Goal: Complete application form

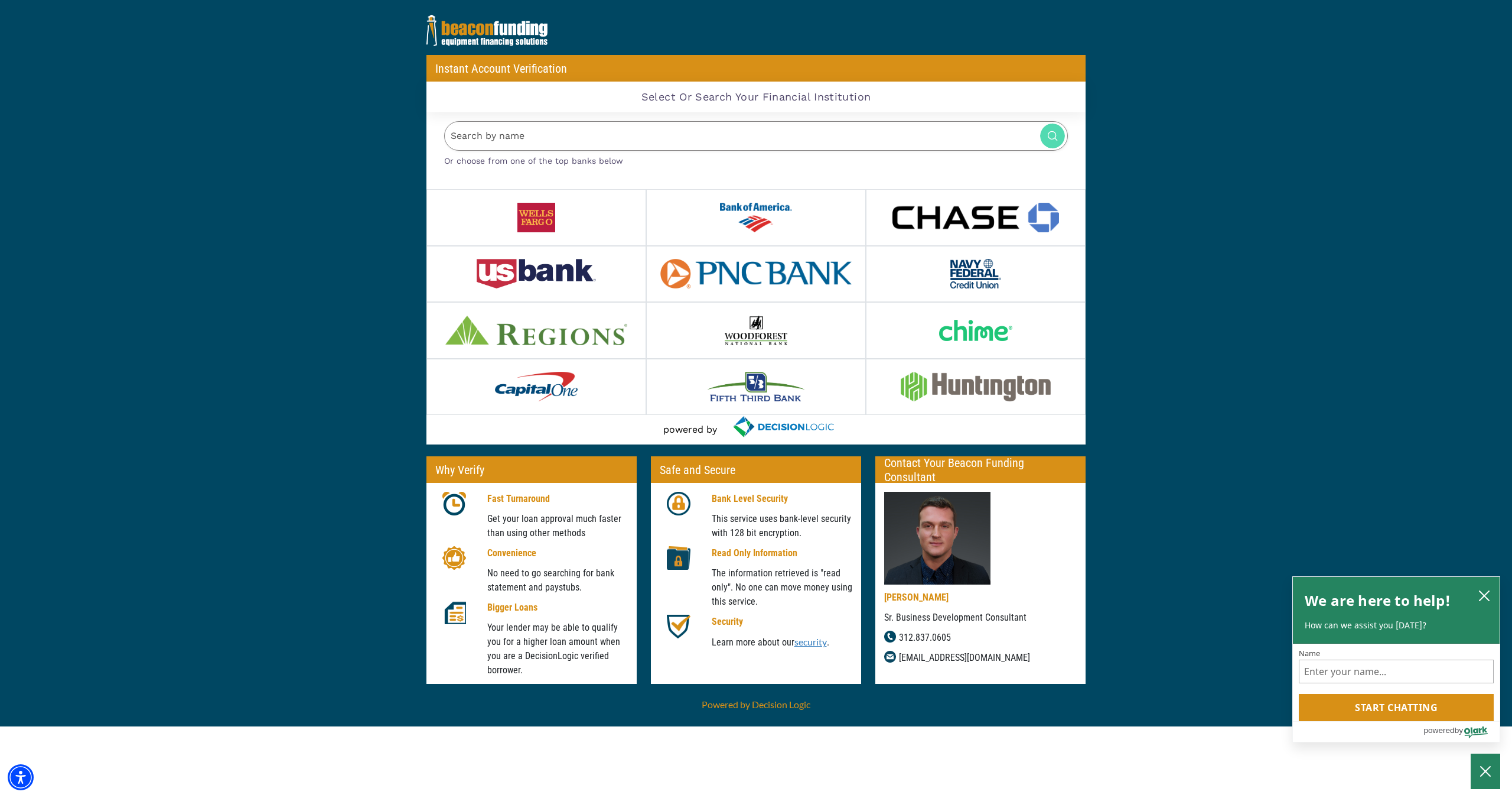
click at [934, 224] on img at bounding box center [976, 217] width 167 height 29
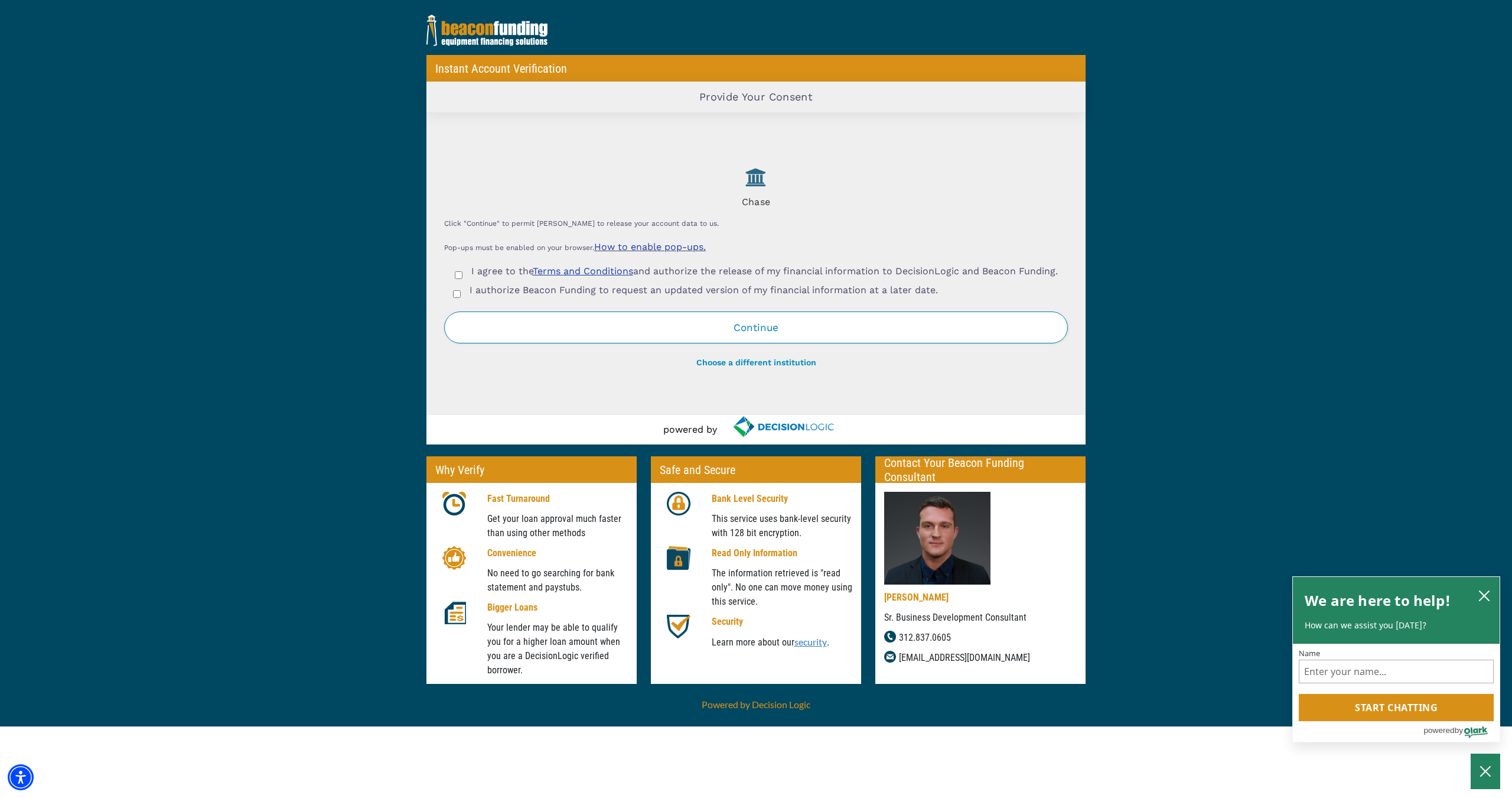
click at [579, 265] on link "Terms and Conditions" at bounding box center [582, 270] width 100 height 11
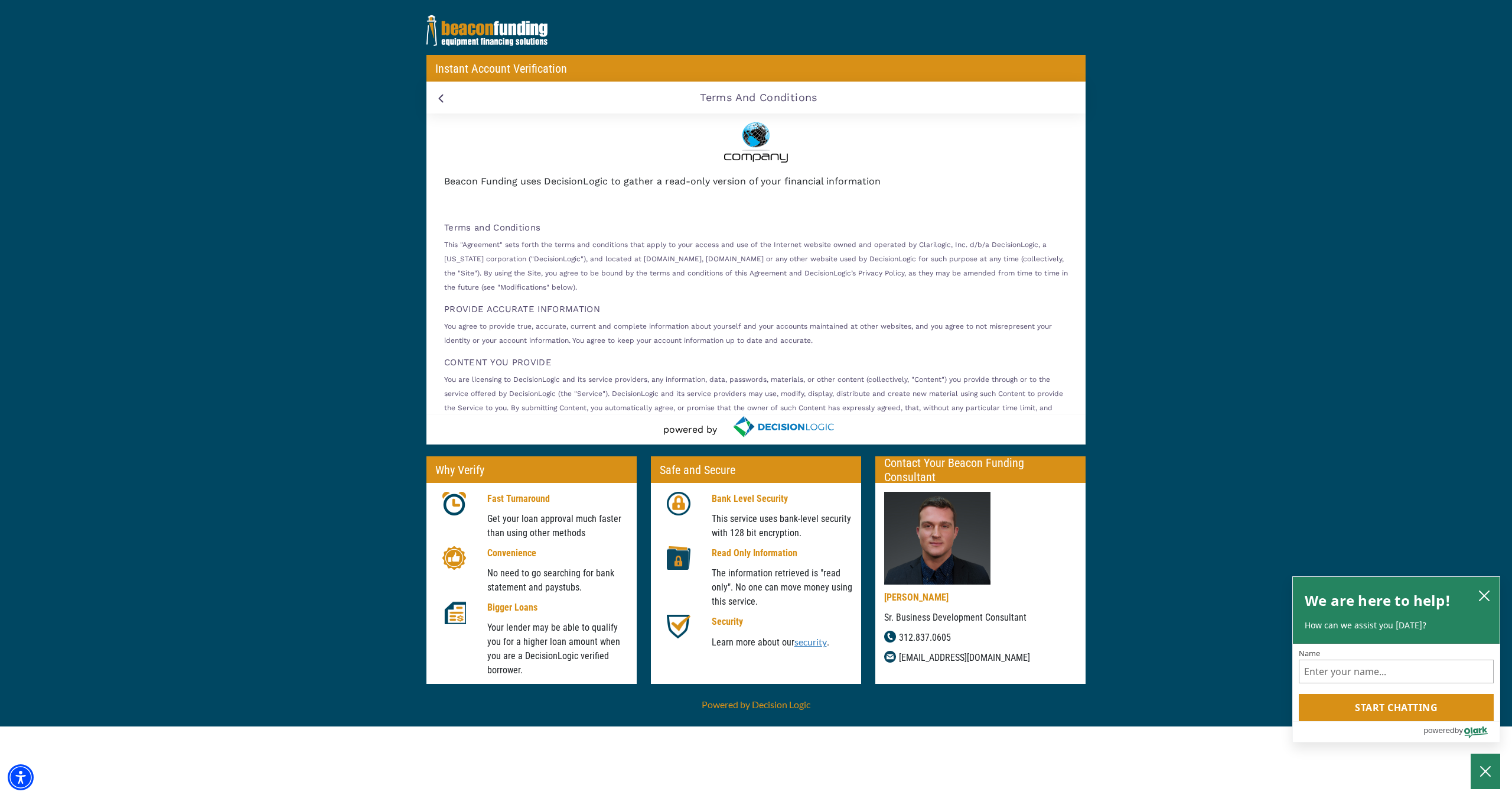
click at [441, 101] on img at bounding box center [441, 98] width 5 height 9
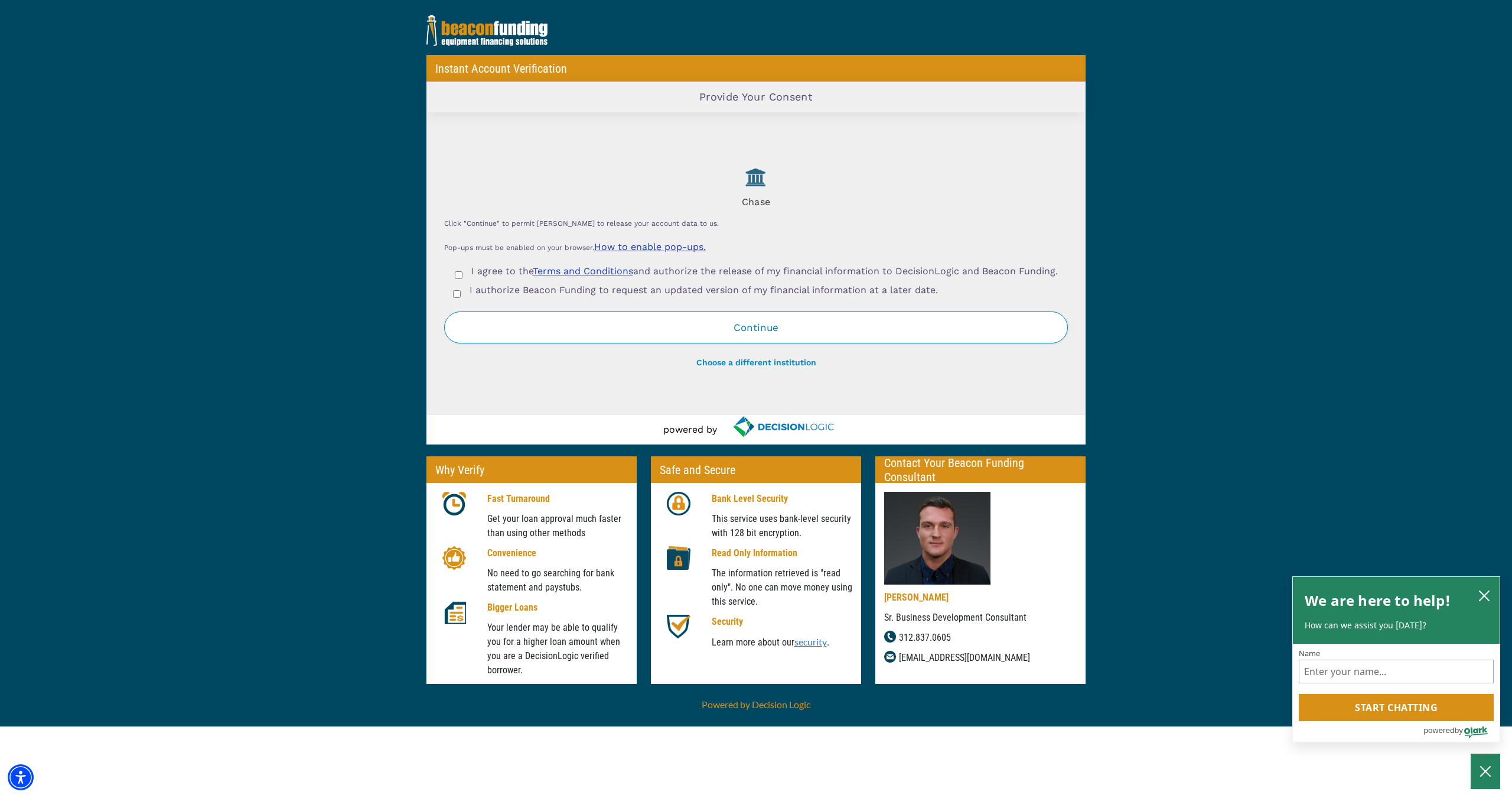
click at [456, 275] on input "I agree to the Terms and Conditions and authorize the release of my financial i…" at bounding box center [458, 274] width 8 height 8
checkbox input "true"
click at [457, 298] on input "I authorize Beacon Funding to request an updated version of my financial inform…" at bounding box center [456, 294] width 8 height 8
checkbox input "true"
click at [809, 335] on button "Continue" at bounding box center [756, 327] width 623 height 32
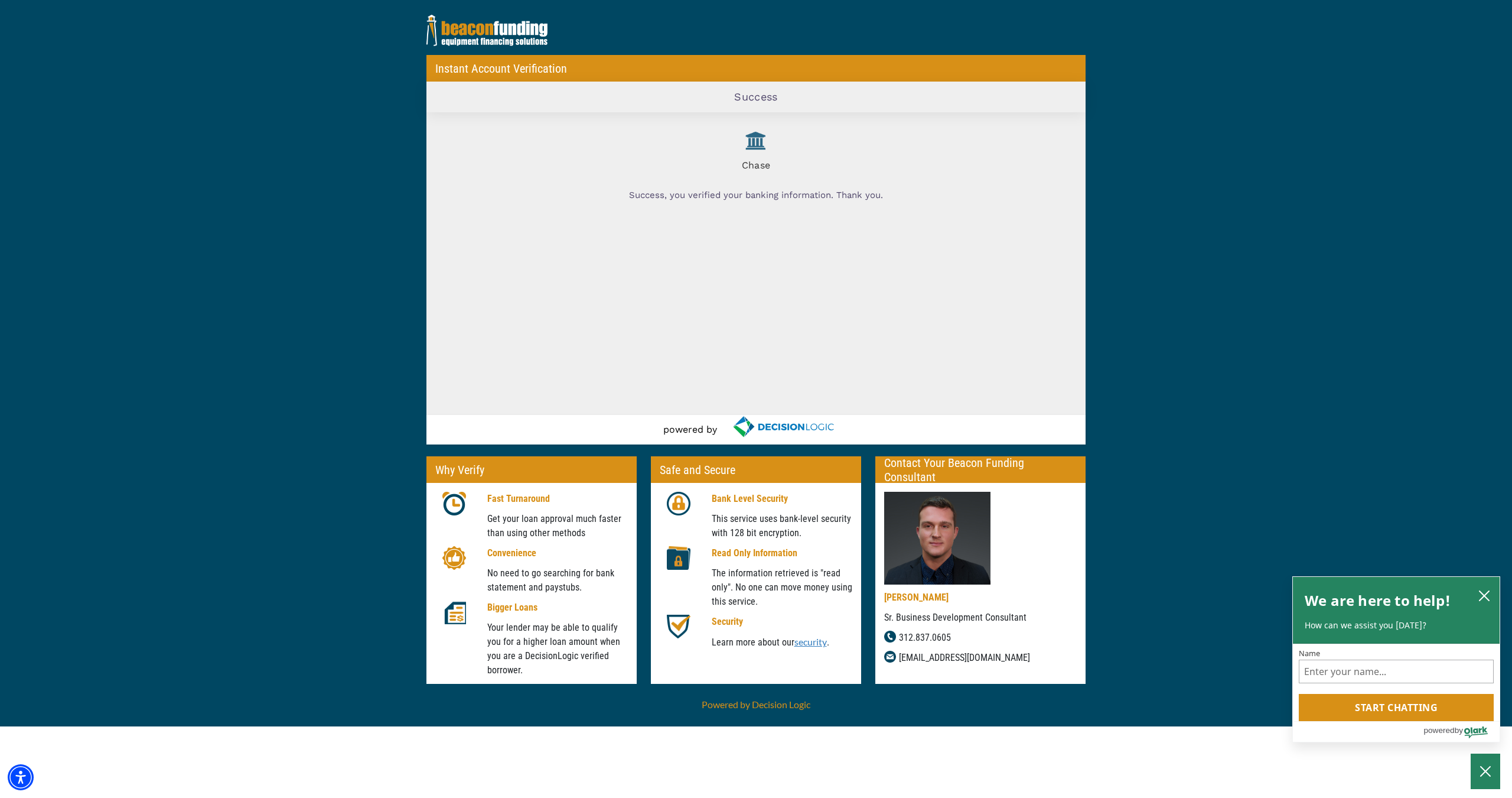
click at [1226, 205] on div "Instant Account Verification Loading Widget Success Chase Success, you verified…" at bounding box center [756, 363] width 1512 height 726
